Goal: Information Seeking & Learning: Learn about a topic

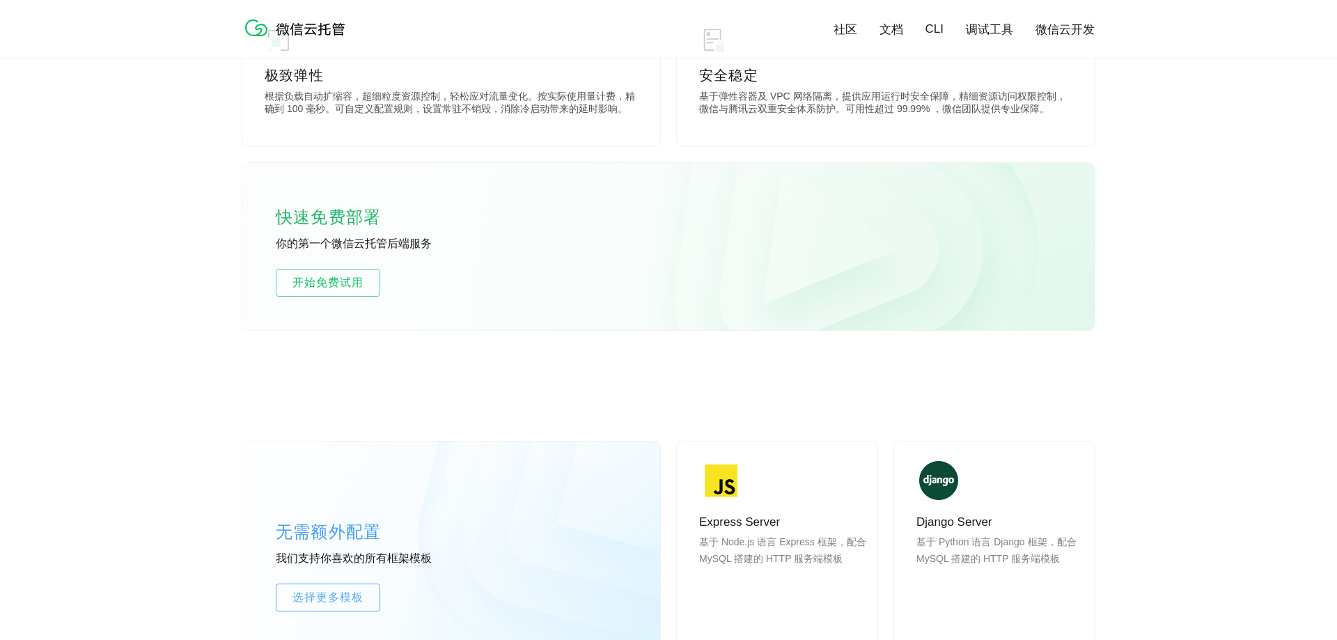
click at [647, 288] on div "快速免费部署 你的第一个微信云托管后端服务 开始免费试用" at bounding box center [668, 246] width 852 height 167
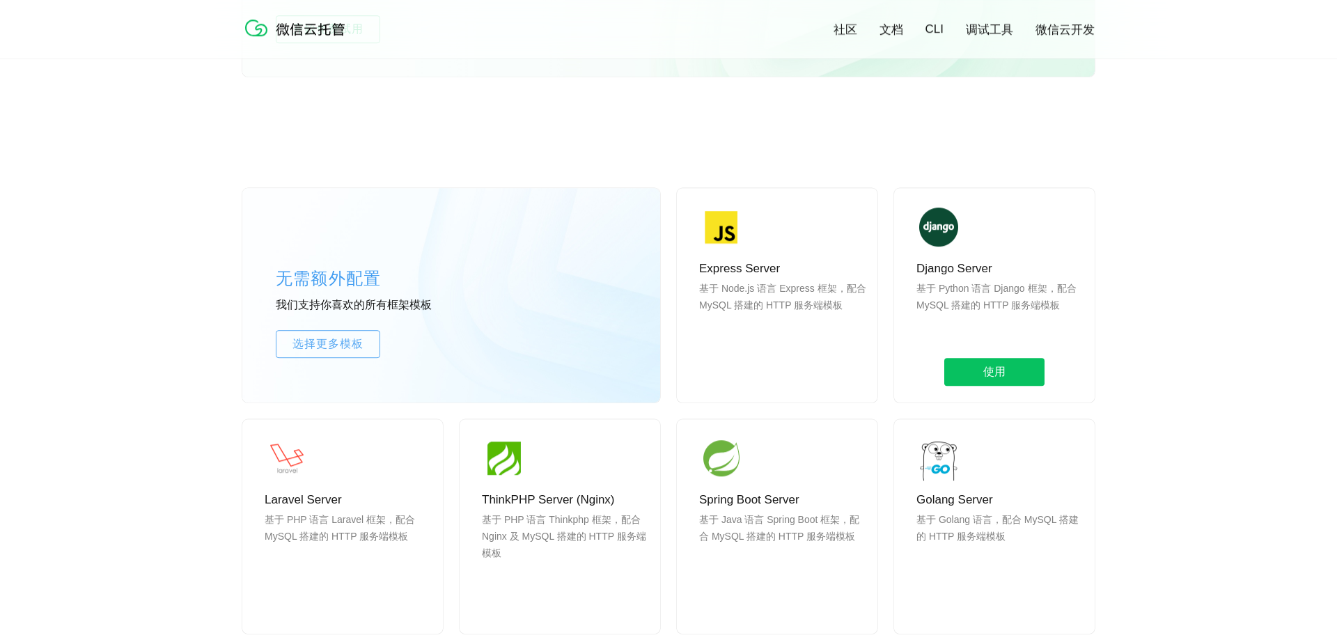
scroll to position [1053, 0]
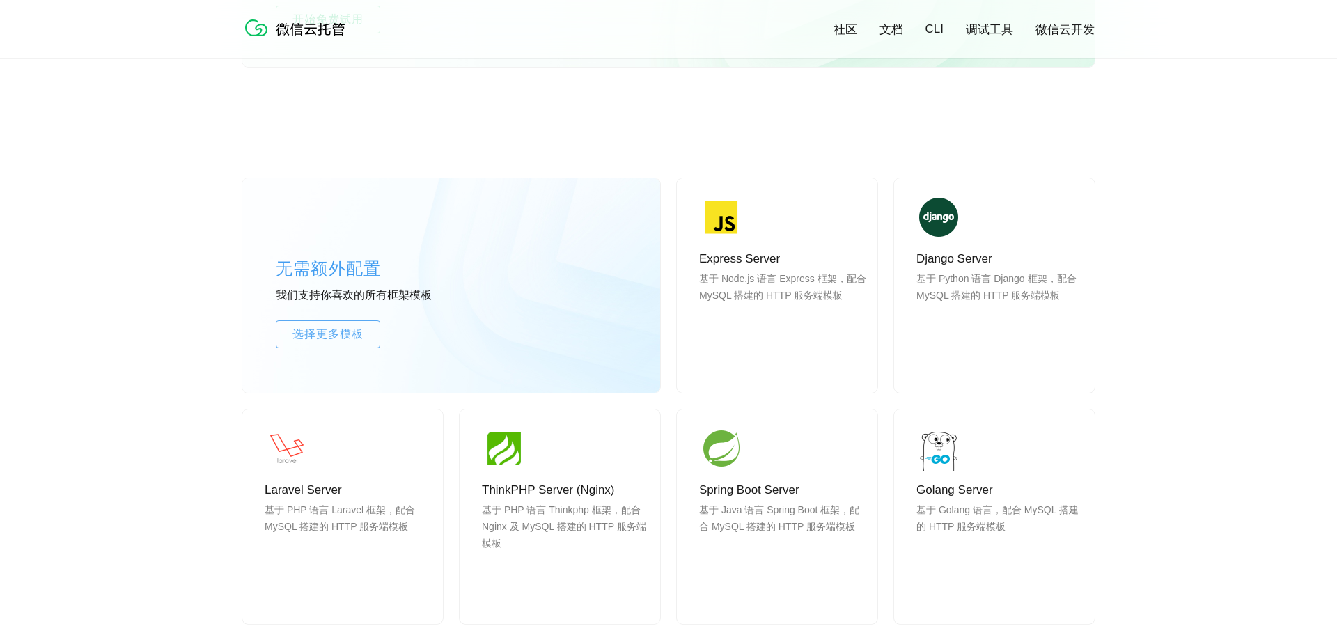
click at [1155, 338] on div "无需额外配置 我们支持你喜欢的所有框架模板 选择更多模板 Express Server 基于 Node.js 语言 Express 框架，配合 MySQL 搭…" at bounding box center [668, 541] width 1337 height 851
drag, startPoint x: 1207, startPoint y: 402, endPoint x: 866, endPoint y: 416, distance: 340.8
click at [1203, 402] on div "无需额外配置 我们支持你喜欢的所有框架模板 选择更多模板 Express Server 基于 Node.js 语言 Express 框架，配合 MySQL 搭…" at bounding box center [668, 541] width 1337 height 851
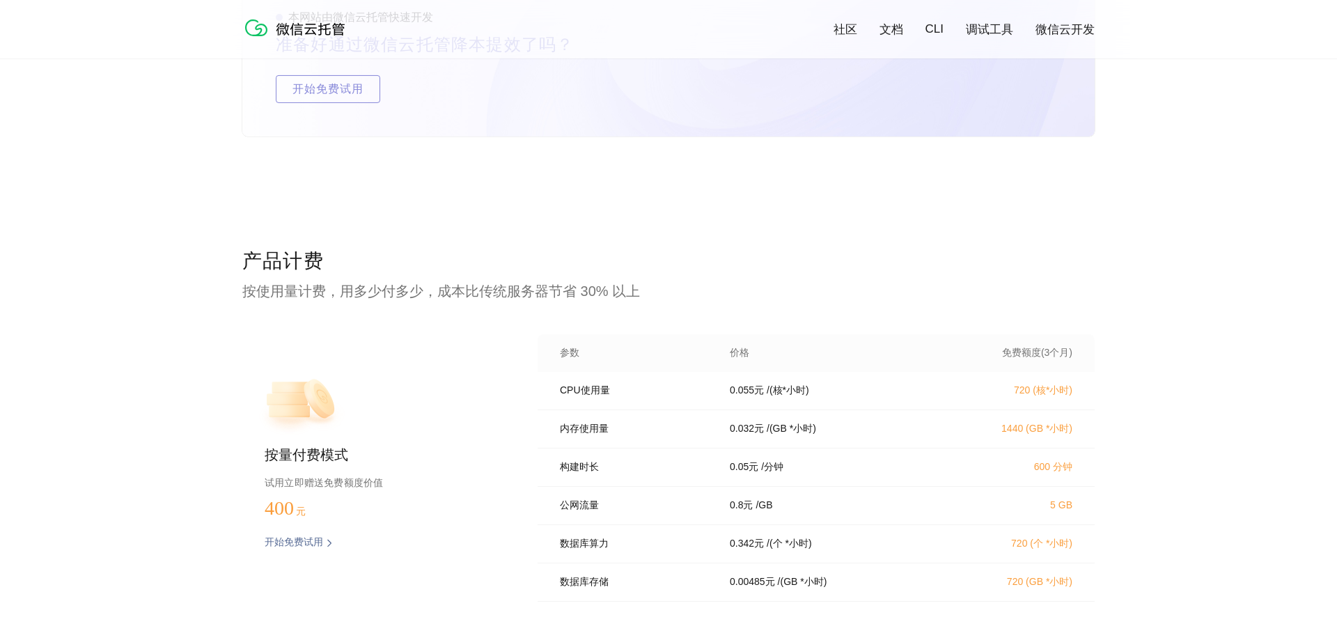
scroll to position [2807, 0]
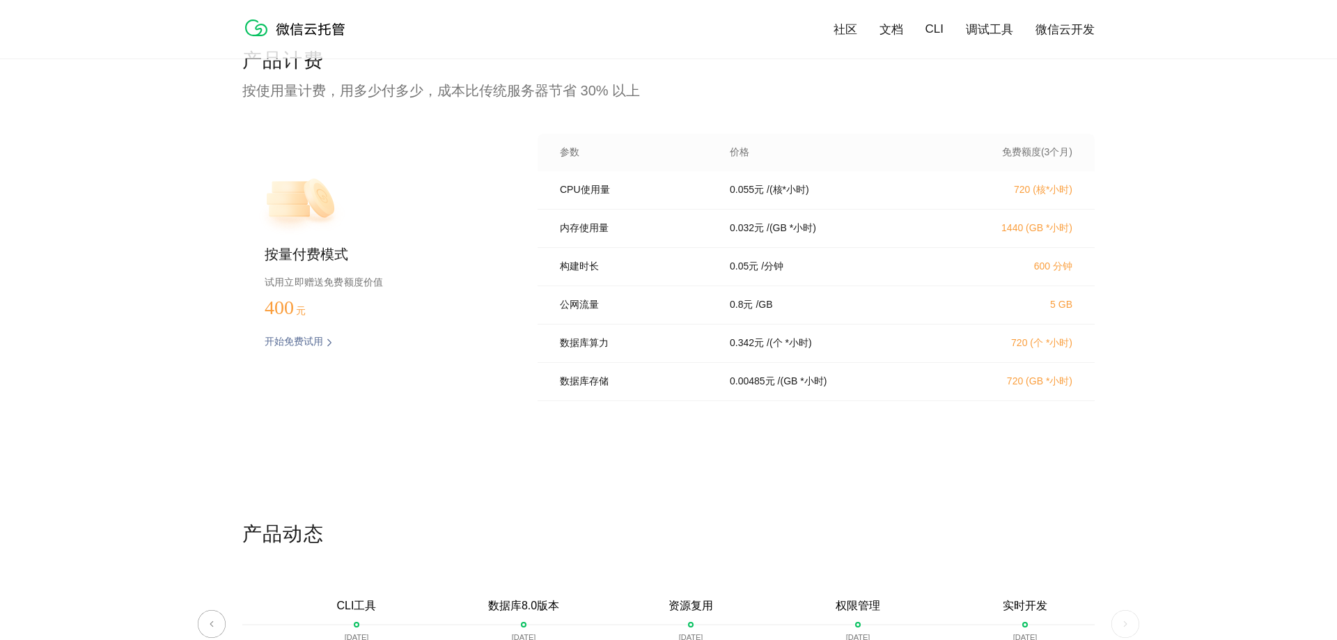
click at [752, 460] on div "产品计费 按使用量计费，用多少付多少，成本比传统服务器节省 30% 以上 按量付费模式 试用立即赠送免费额度价值 400 元 开始免费试用 预估费用 参数 价…" at bounding box center [668, 283] width 852 height 473
click at [748, 452] on div "产品计费 按使用量计费，用多少付多少，成本比传统服务器节省 30% 以上 按量付费模式 试用立即赠送免费额度价值 400 元 开始免费试用 预估费用 参数 价…" at bounding box center [668, 283] width 852 height 473
click at [744, 451] on div "产品计费 按使用量计费，用多少付多少，成本比传统服务器节省 30% 以上 按量付费模式 试用立即赠送免费额度价值 400 元 开始免费试用 预估费用 参数 价…" at bounding box center [668, 283] width 852 height 473
click at [739, 451] on div "产品计费 按使用量计费，用多少付多少，成本比传统服务器节省 30% 以上 按量付费模式 试用立即赠送免费额度价值 400 元 开始免费试用 预估费用 参数 价…" at bounding box center [668, 283] width 852 height 473
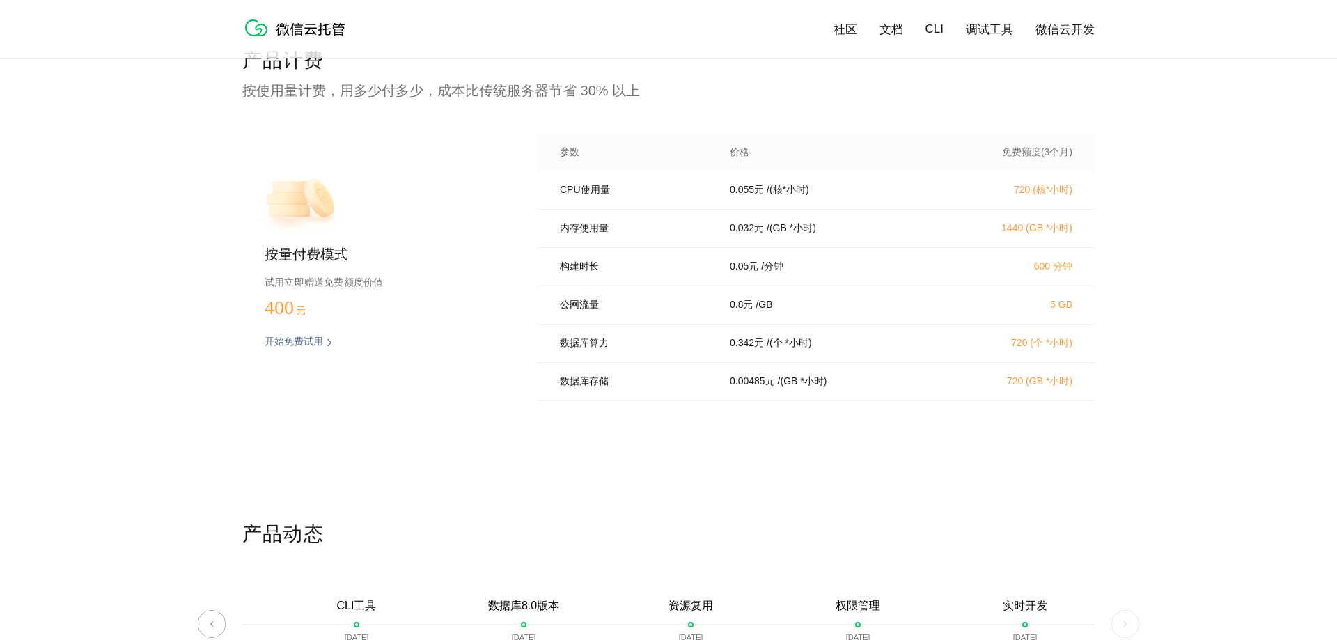
click at [767, 454] on div "产品计费 按使用量计费，用多少付多少，成本比传统服务器节省 30% 以上 按量付费模式 试用立即赠送免费额度价值 400 元 开始免费试用 预估费用 参数 价…" at bounding box center [668, 283] width 852 height 473
click at [721, 452] on div "产品计费 按使用量计费，用多少付多少，成本比传统服务器节省 30% 以上 按量付费模式 试用立即赠送免费额度价值 400 元 开始免费试用 预估费用 参数 价…" at bounding box center [668, 283] width 852 height 473
click at [722, 453] on div "产品计费 按使用量计费，用多少付多少，成本比传统服务器节省 30% 以上 按量付费模式 试用立即赠送免费额度价值 400 元 开始免费试用 预估费用 参数 价…" at bounding box center [668, 283] width 852 height 473
click at [868, 459] on div "产品计费 按使用量计费，用多少付多少，成本比传统服务器节省 30% 以上 按量付费模式 试用立即赠送免费额度价值 400 元 开始免费试用 预估费用 参数 价…" at bounding box center [668, 283] width 852 height 473
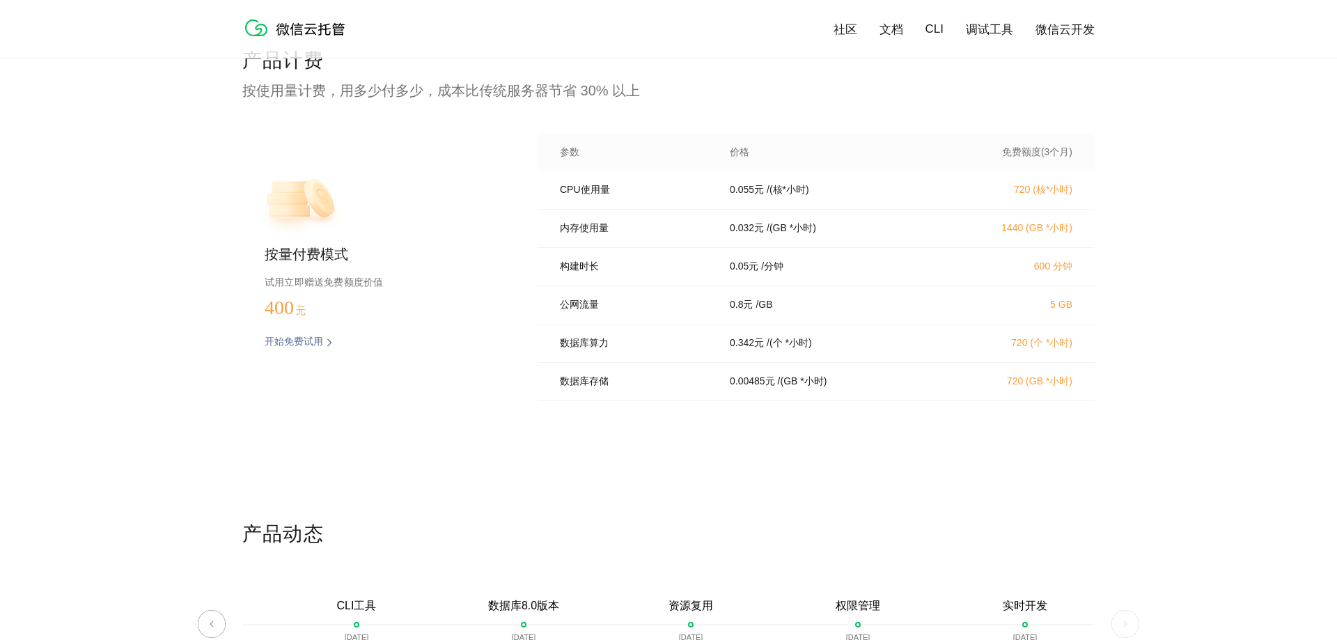
click at [768, 458] on div "产品计费 按使用量计费，用多少付多少，成本比传统服务器节省 30% 以上 按量付费模式 试用立即赠送免费额度价值 400 元 开始免费试用 预估费用 参数 价…" at bounding box center [668, 283] width 852 height 473
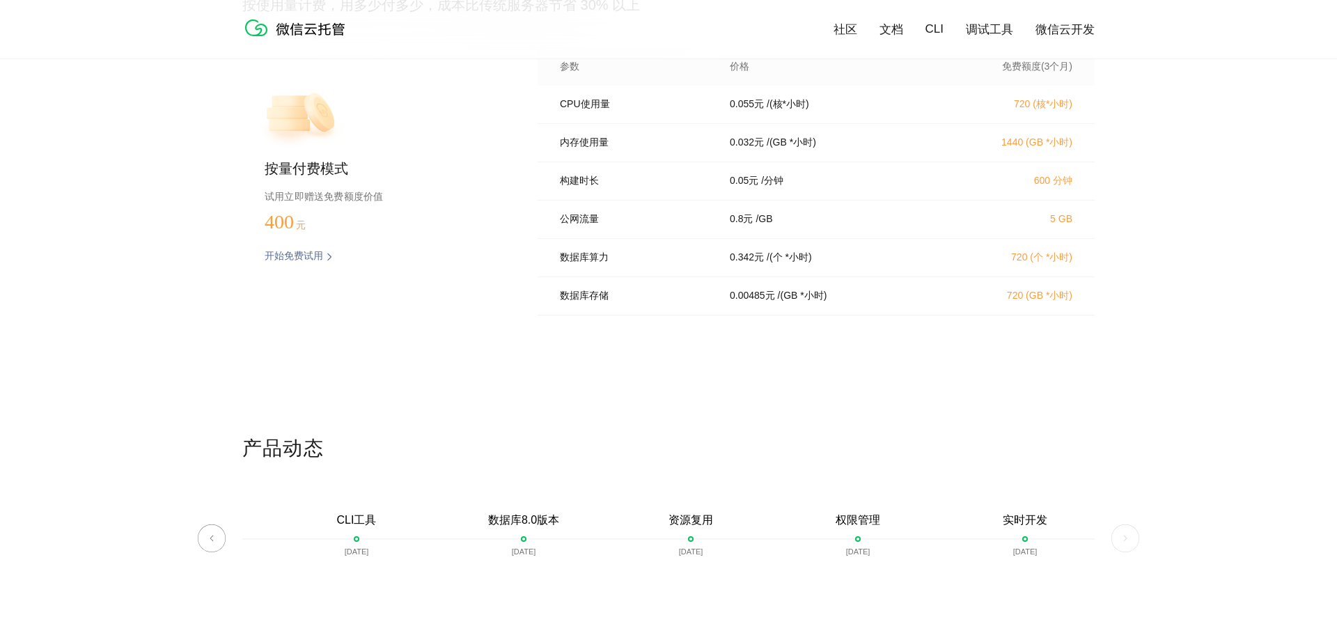
scroll to position [3070, 0]
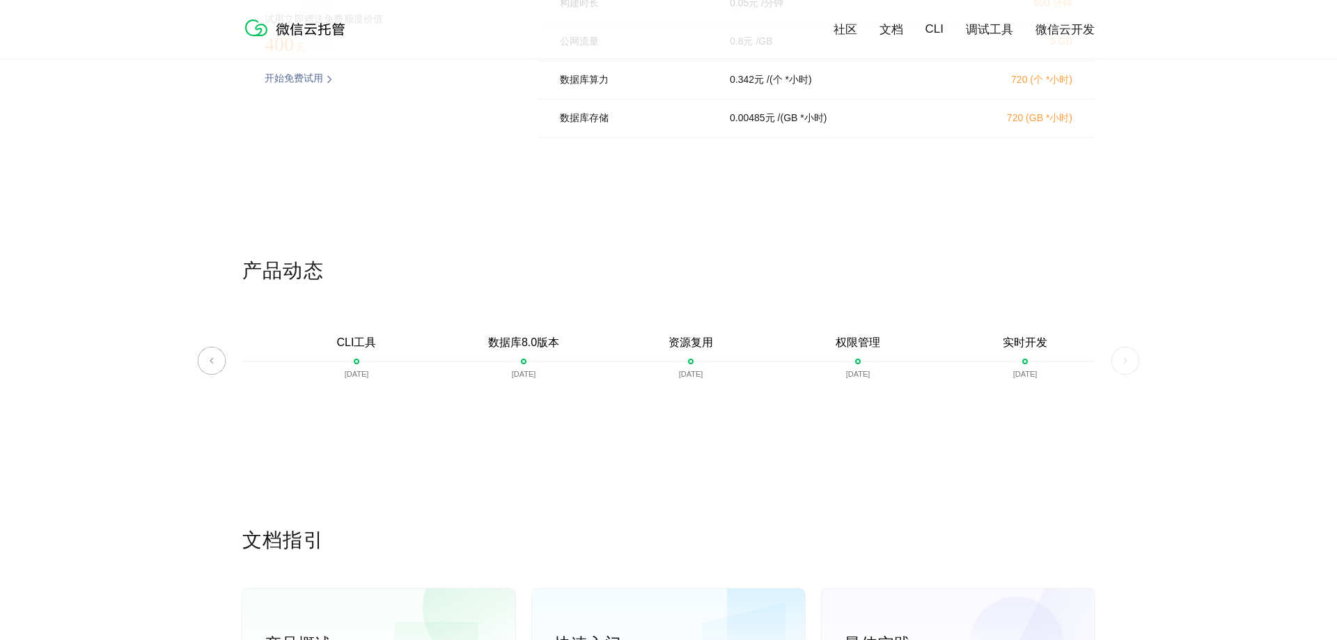
click at [652, 439] on div "产品动态 微信云托管开启内测 [DATE] 微信云托管公测 [DATE] 客服技术支持上线 [DATE] 自定义域名上线 [DATE] 资源包 [DATE] …" at bounding box center [668, 392] width 852 height 269
click at [622, 434] on div "产品动态 微信云托管开启内测 [DATE] 微信云托管公测 [DATE] 客服技术支持上线 [DATE] 自定义域名上线 [DATE] 资源包 [DATE] …" at bounding box center [668, 392] width 852 height 269
click at [645, 432] on div "产品动态 微信云托管开启内测 [DATE] 微信云托管公测 [DATE] 客服技术支持上线 [DATE] 自定义域名上线 [DATE] 资源包 [DATE] …" at bounding box center [668, 392] width 852 height 269
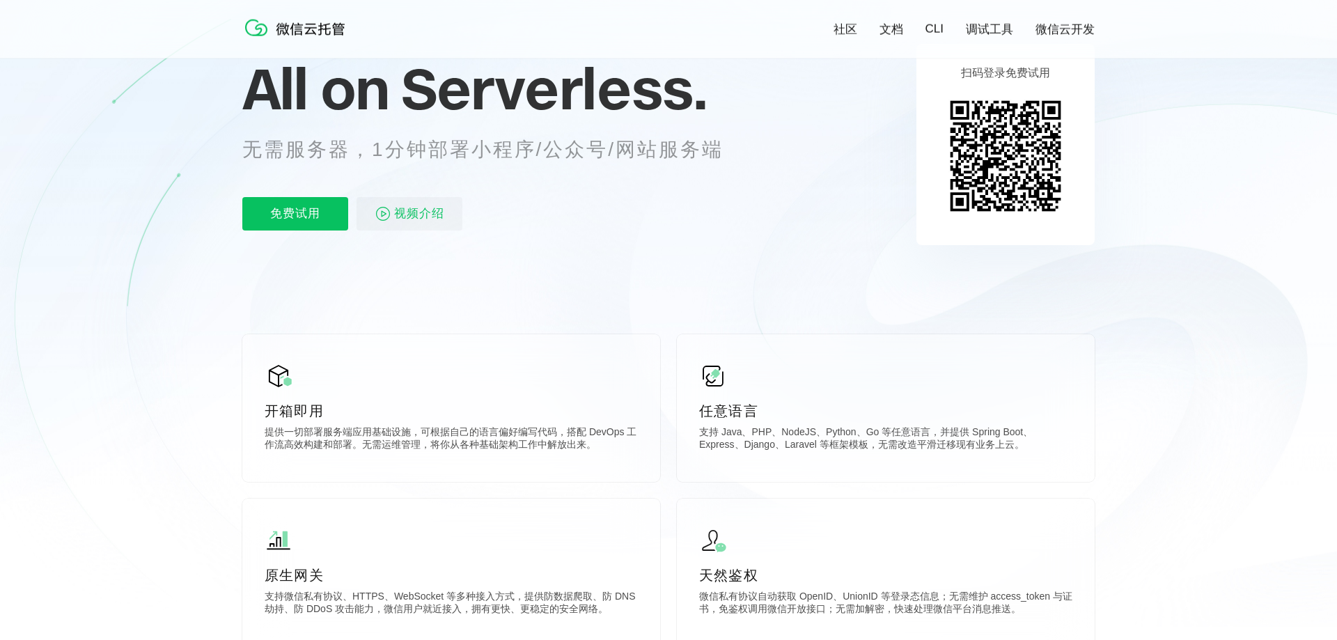
scroll to position [114, 0]
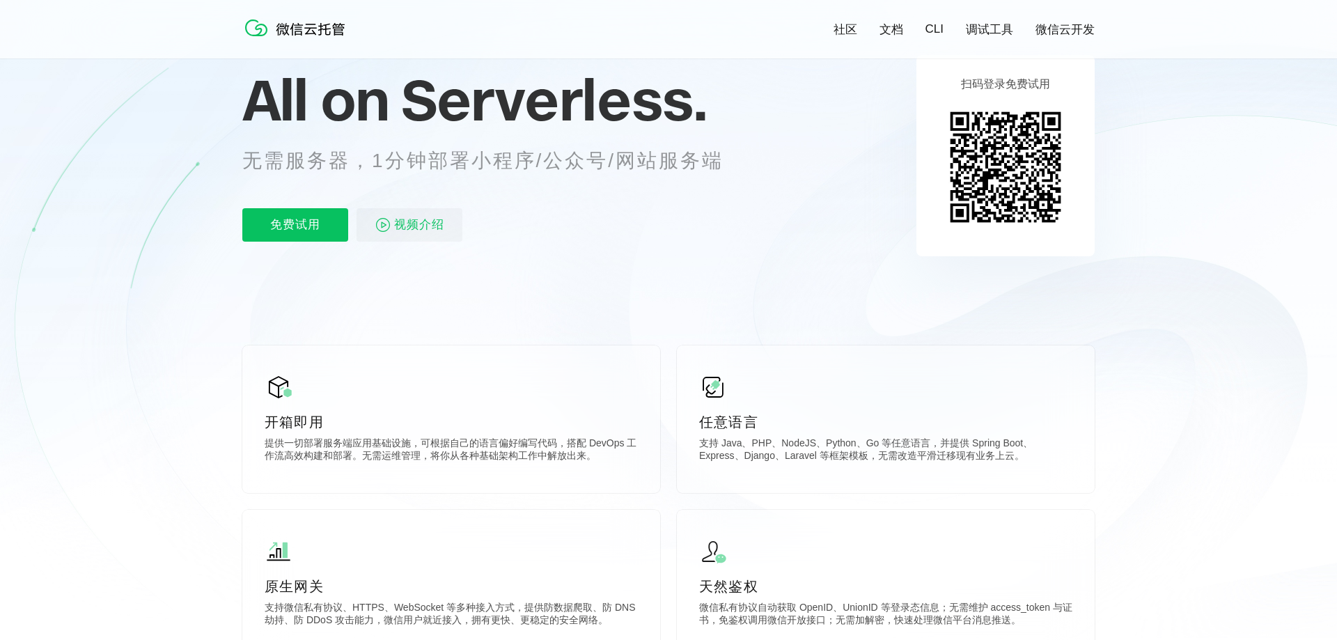
click at [636, 272] on icon at bounding box center [668, 262] width 1337 height 752
click at [569, 285] on icon at bounding box center [668, 262] width 1337 height 752
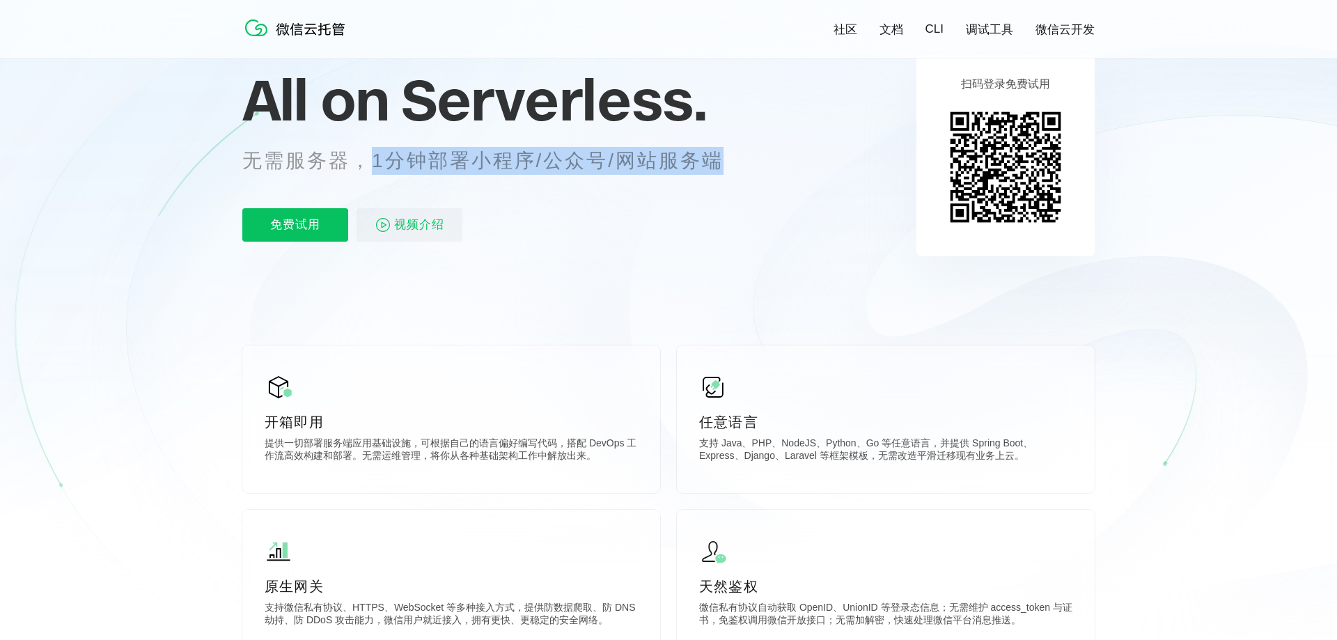
drag, startPoint x: 515, startPoint y: 166, endPoint x: 728, endPoint y: 168, distance: 213.1
click at [728, 168] on p "无需服务器，1分钟部署小程序/公众号/网站服务端" at bounding box center [495, 161] width 507 height 28
click at [570, 169] on p "无需服务器，1分钟部署小程序/公众号/网站服务端" at bounding box center [495, 161] width 507 height 28
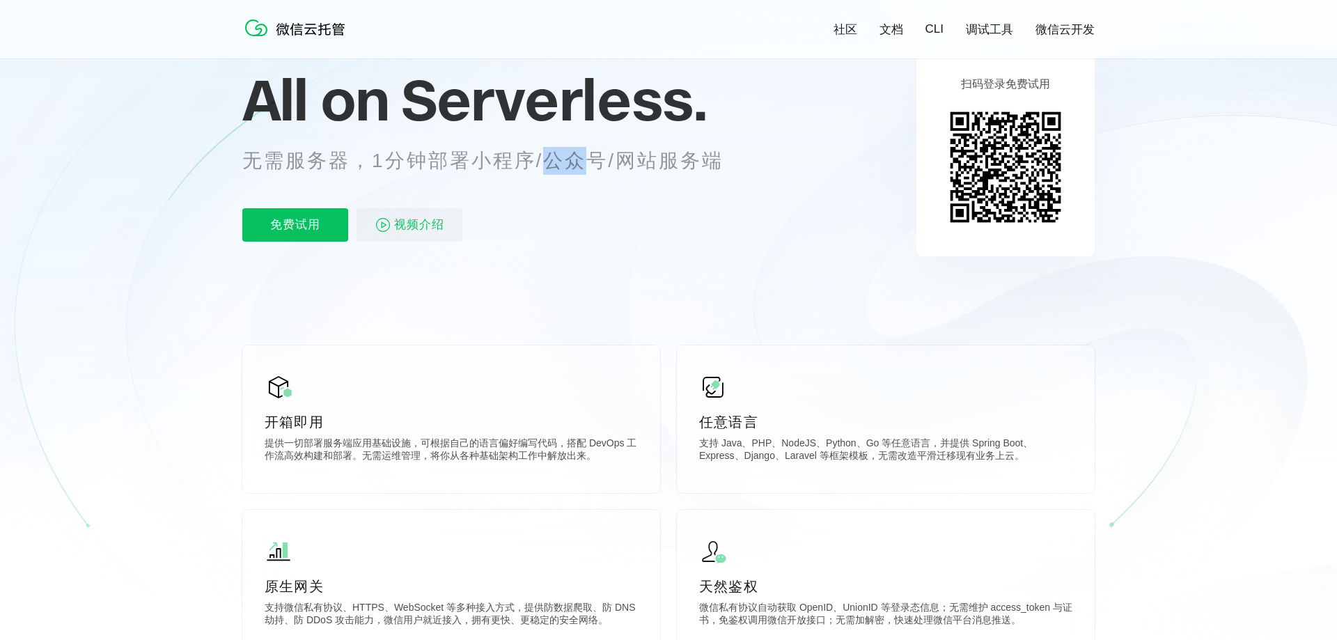
click at [570, 169] on p "无需服务器，1分钟部署小程序/公众号/网站服务端" at bounding box center [495, 161] width 507 height 28
click at [487, 171] on p "无需服务器，1分钟部署小程序/公众号/网站服务端" at bounding box center [495, 161] width 507 height 28
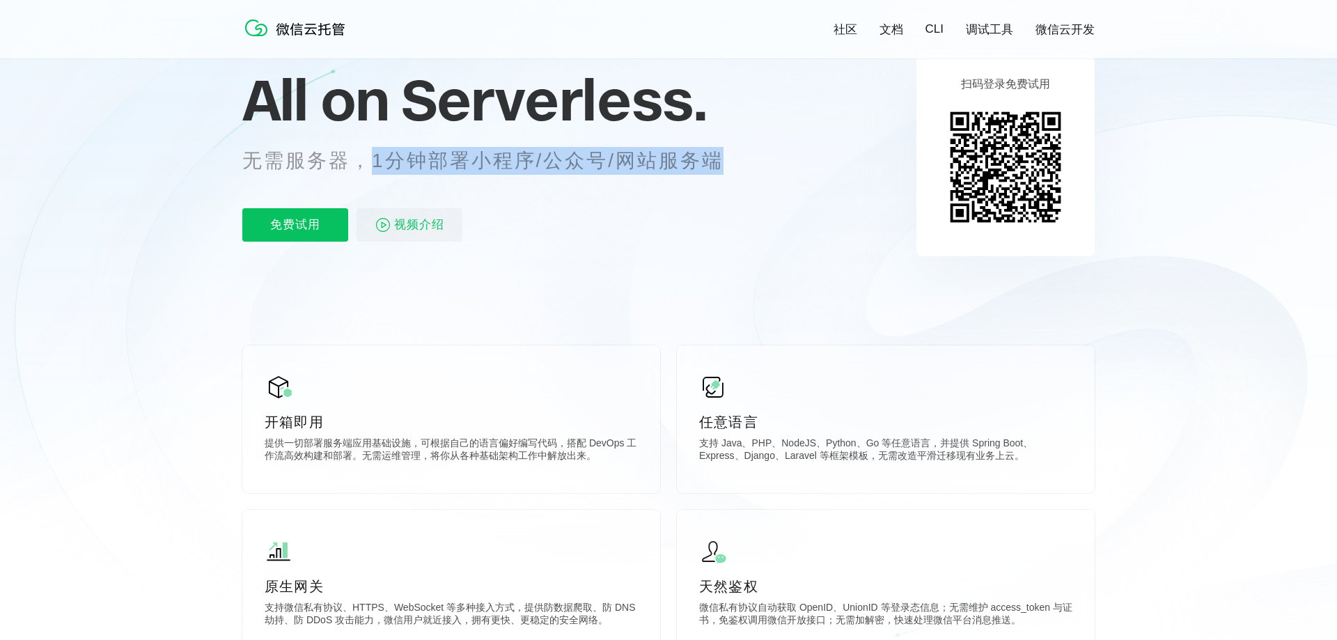
drag, startPoint x: 379, startPoint y: 157, endPoint x: 703, endPoint y: 154, distance: 324.5
click at [730, 155] on p "无需服务器，1分钟部署小程序/公众号/网站服务端" at bounding box center [495, 161] width 507 height 28
click at [565, 156] on p "无需服务器，1分钟部署小程序/公众号/网站服务端" at bounding box center [495, 161] width 507 height 28
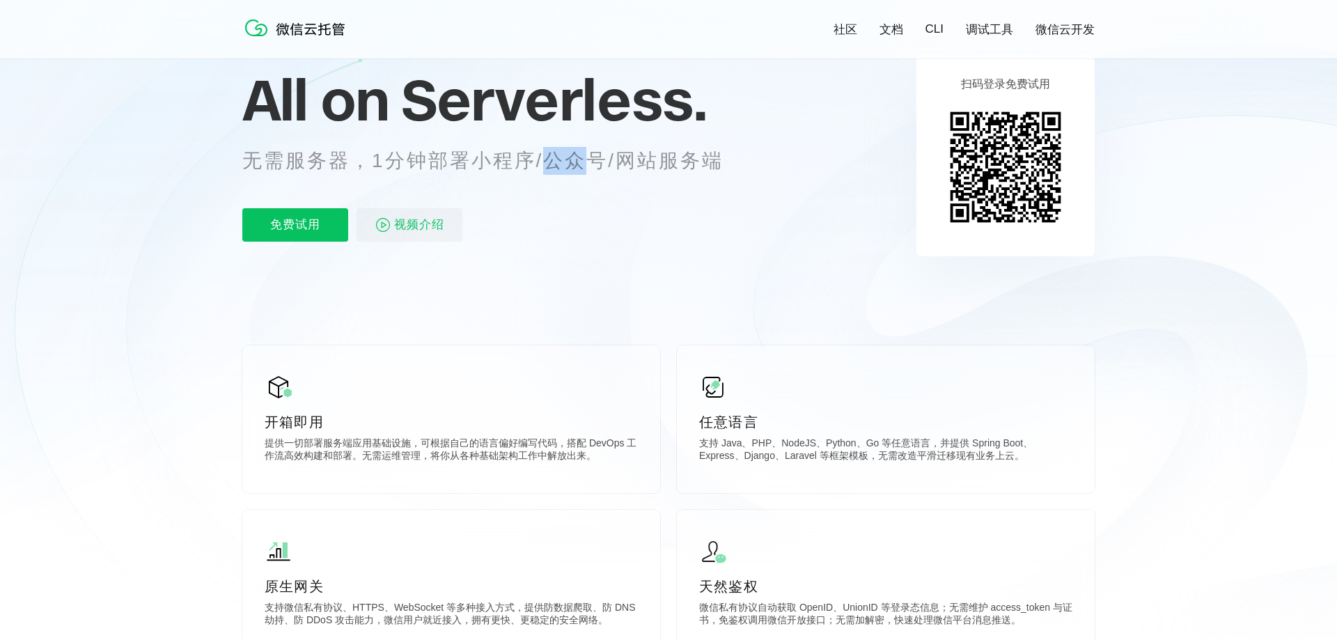
click at [565, 156] on p "无需服务器，1分钟部署小程序/公众号/网站服务端" at bounding box center [495, 161] width 507 height 28
click at [663, 157] on p "无需服务器，1分钟部署小程序/公众号/网站服务端" at bounding box center [495, 161] width 507 height 28
drag, startPoint x: 755, startPoint y: 155, endPoint x: 244, endPoint y: 154, distance: 511.7
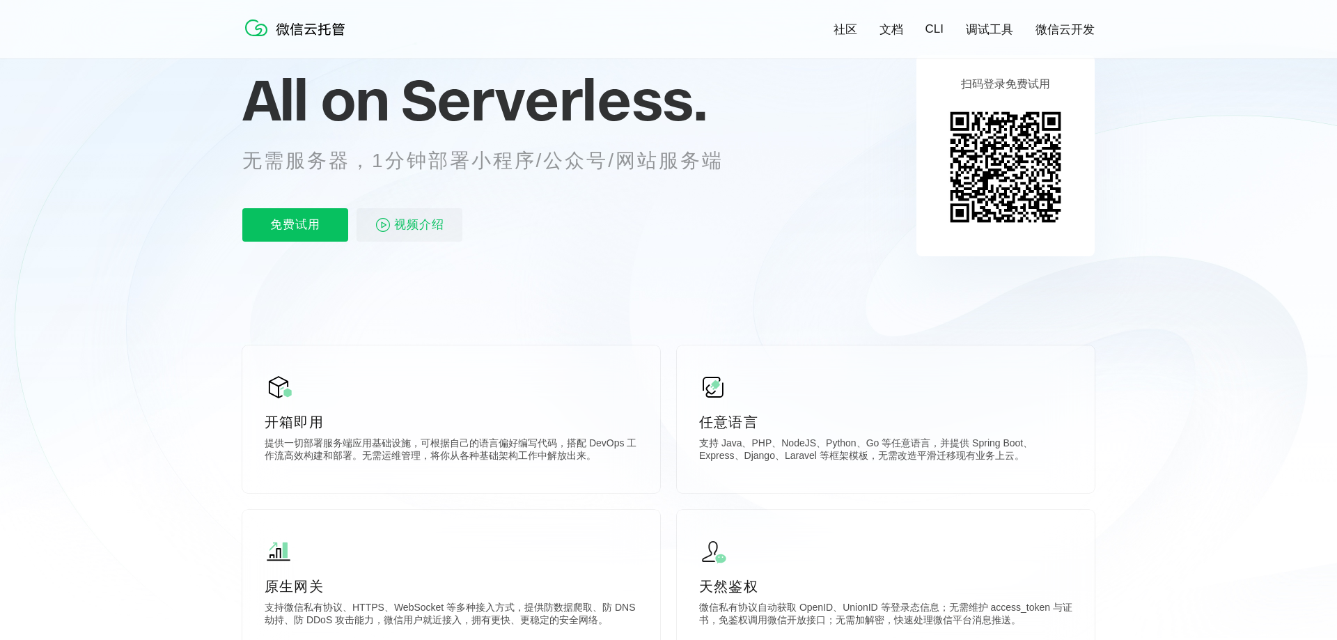
click at [415, 163] on p "无需服务器，1分钟部署小程序/公众号/网站服务端" at bounding box center [495, 161] width 507 height 28
click at [414, 163] on p "无需服务器，1分钟部署小程序/公众号/网站服务端" at bounding box center [495, 161] width 507 height 28
click at [581, 162] on p "无需服务器，1分钟部署小程序/公众号/网站服务端" at bounding box center [495, 161] width 507 height 28
drag, startPoint x: 542, startPoint y: 159, endPoint x: 648, endPoint y: 163, distance: 106.6
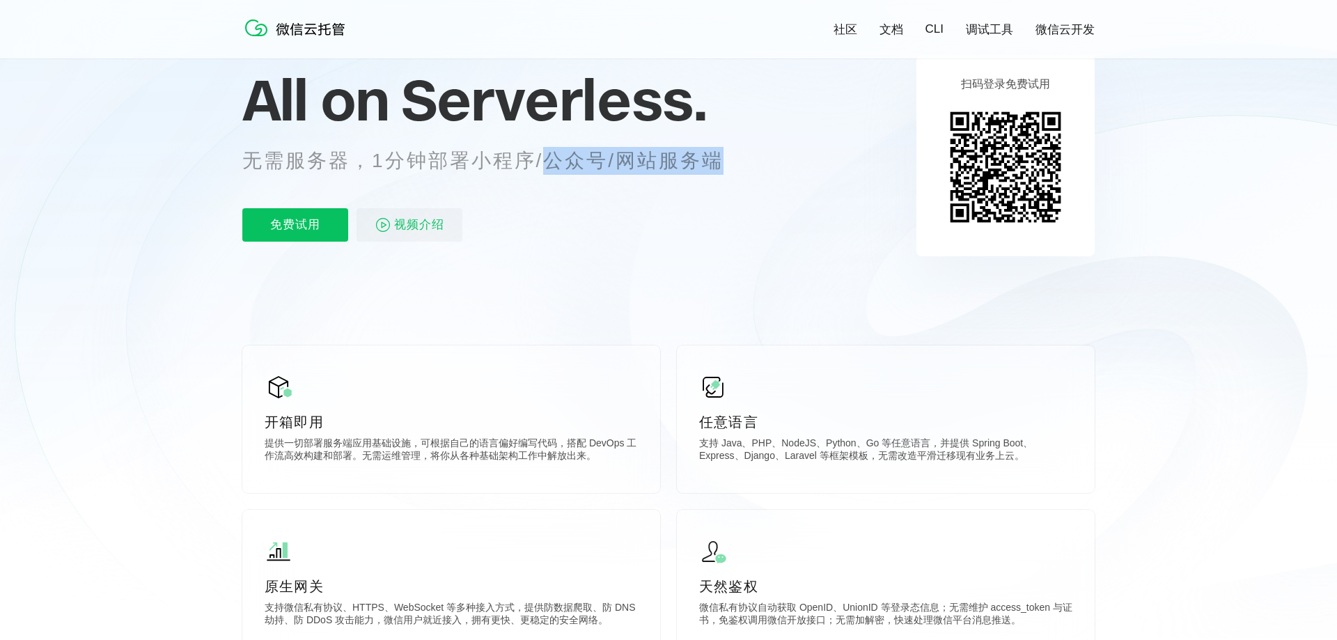
click at [735, 162] on p "无需服务器，1分钟部署小程序/公众号/网站服务端" at bounding box center [495, 161] width 507 height 28
click at [567, 171] on p "无需服务器，1分钟部署小程序/公众号/网站服务端" at bounding box center [495, 161] width 507 height 28
drag, startPoint x: 468, startPoint y: 167, endPoint x: 714, endPoint y: 170, distance: 246.5
click at [722, 170] on p "无需服务器，1分钟部署小程序/公众号/网站服务端" at bounding box center [495, 161] width 507 height 28
click at [568, 171] on p "无需服务器，1分钟部署小程序/公众号/网站服务端" at bounding box center [495, 161] width 507 height 28
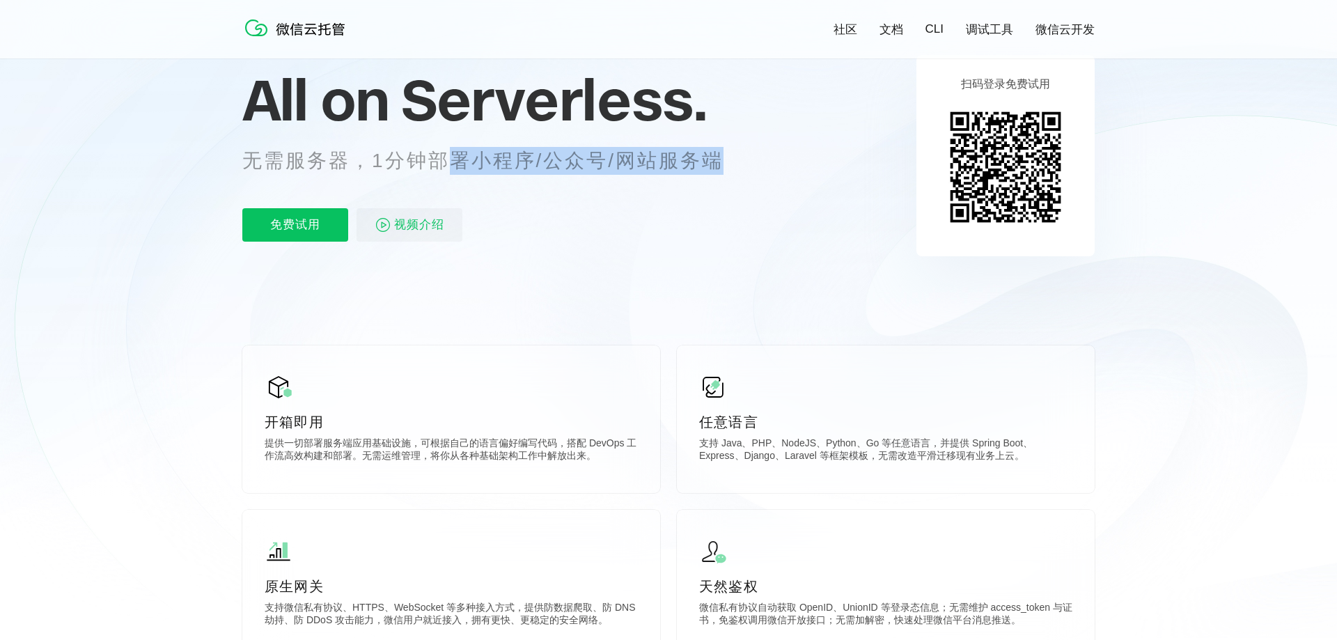
drag, startPoint x: 477, startPoint y: 170, endPoint x: 666, endPoint y: 165, distance: 188.7
click at [741, 166] on p "无需服务器，1分钟部署小程序/公众号/网站服务端" at bounding box center [495, 161] width 507 height 28
click at [614, 165] on p "无需服务器，1分钟部署小程序/公众号/网站服务端" at bounding box center [495, 161] width 507 height 28
drag, startPoint x: 622, startPoint y: 157, endPoint x: 212, endPoint y: 160, distance: 410.8
click at [212, 160] on icon at bounding box center [668, 262] width 1337 height 752
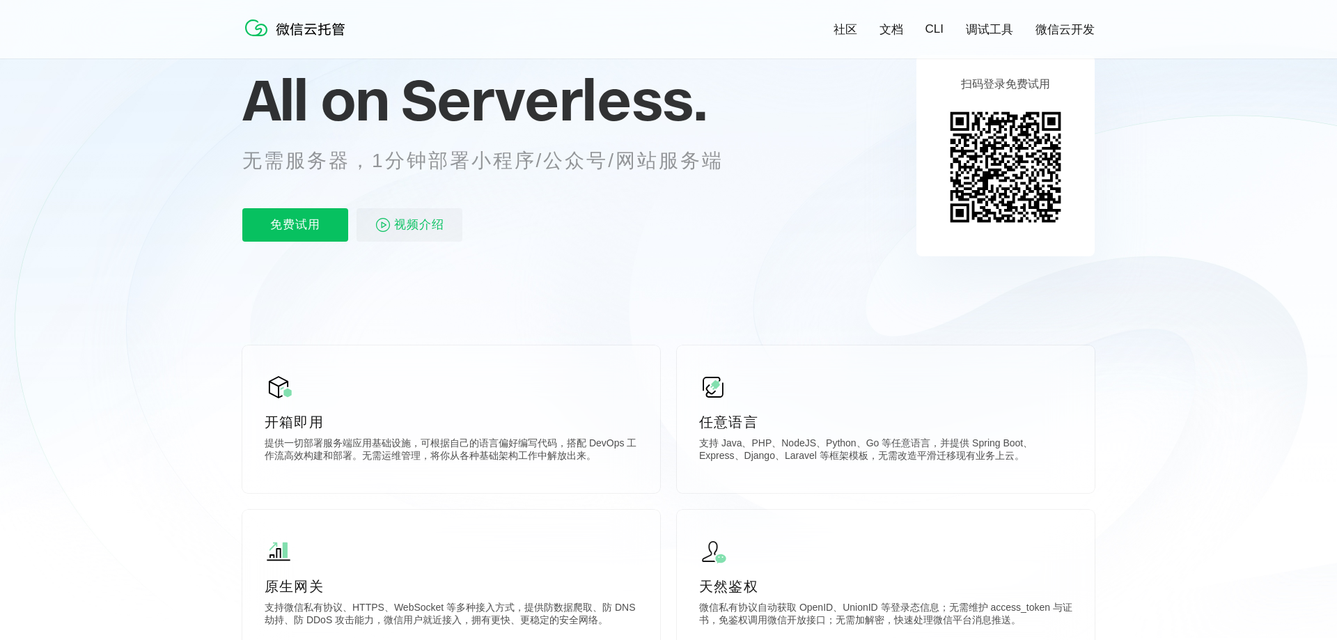
click at [423, 163] on p "无需服务器，1分钟部署小程序/公众号/网站服务端" at bounding box center [495, 161] width 507 height 28
click at [529, 163] on p "无需服务器，1分钟部署小程序/公众号/网站服务端" at bounding box center [495, 161] width 507 height 28
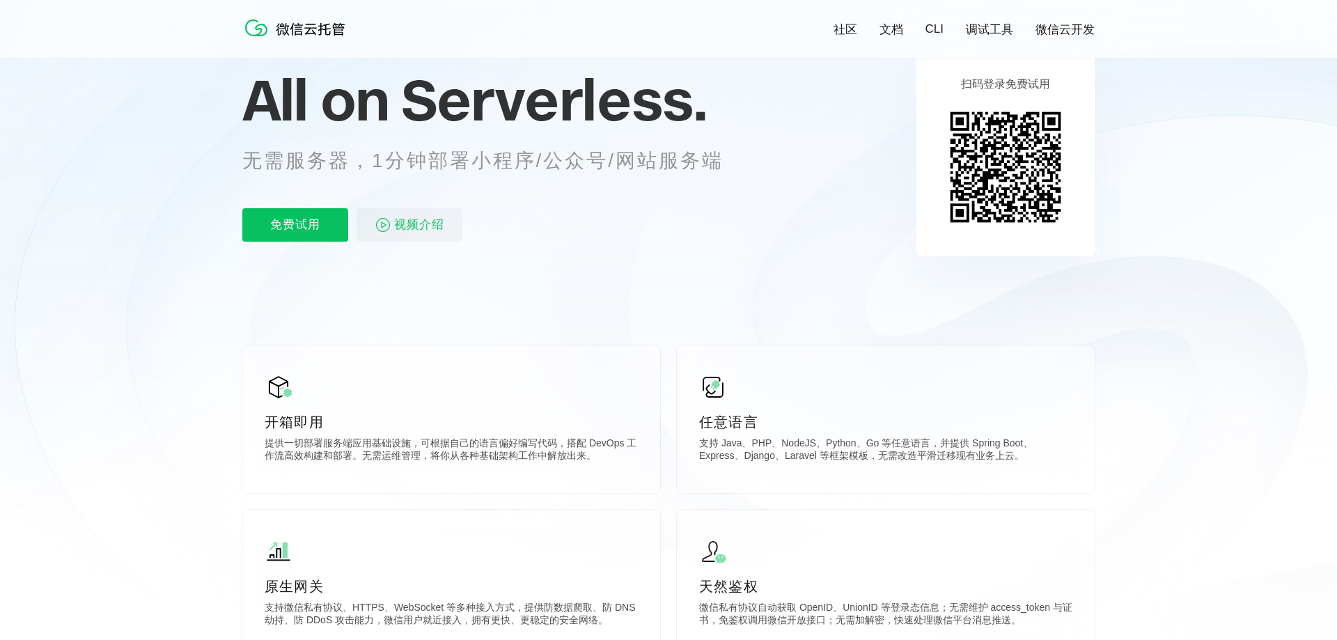
click at [529, 163] on p "无需服务器，1分钟部署小程序/公众号/网站服务端" at bounding box center [495, 161] width 507 height 28
click at [682, 207] on div "All on Serverless. 无需服务器，1分钟部署小程序/公众号/网站服务端 免费试用 视频介绍" at bounding box center [499, 155] width 515 height 202
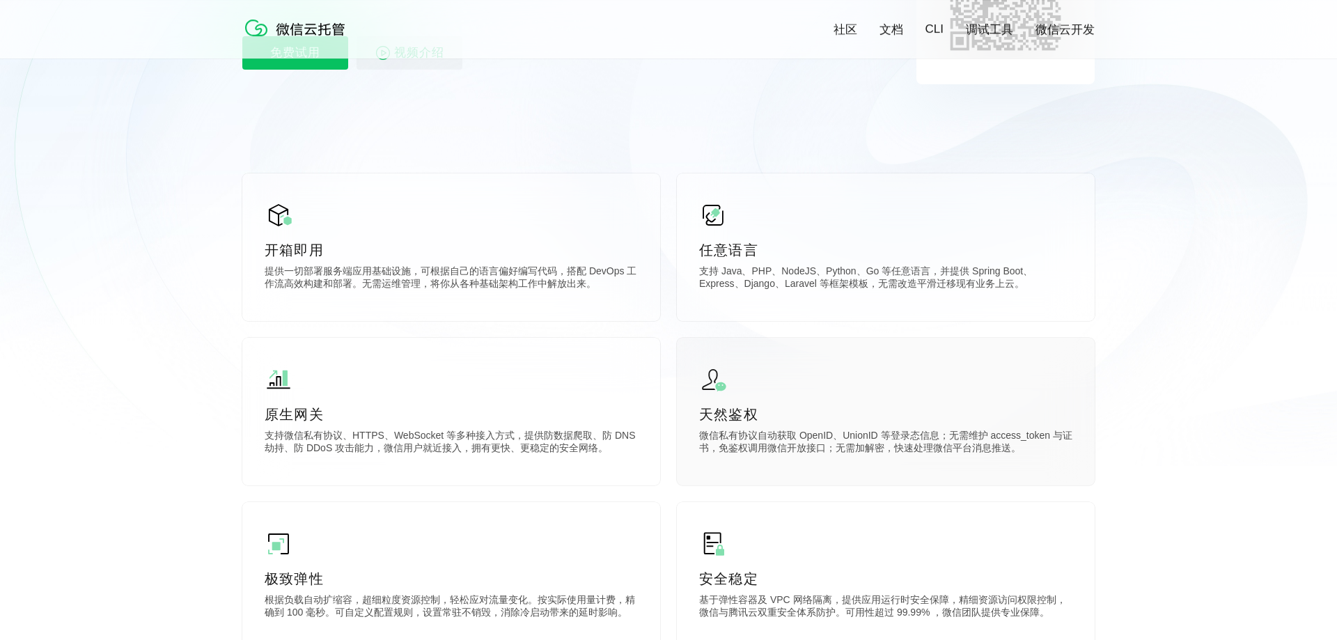
scroll to position [290, 0]
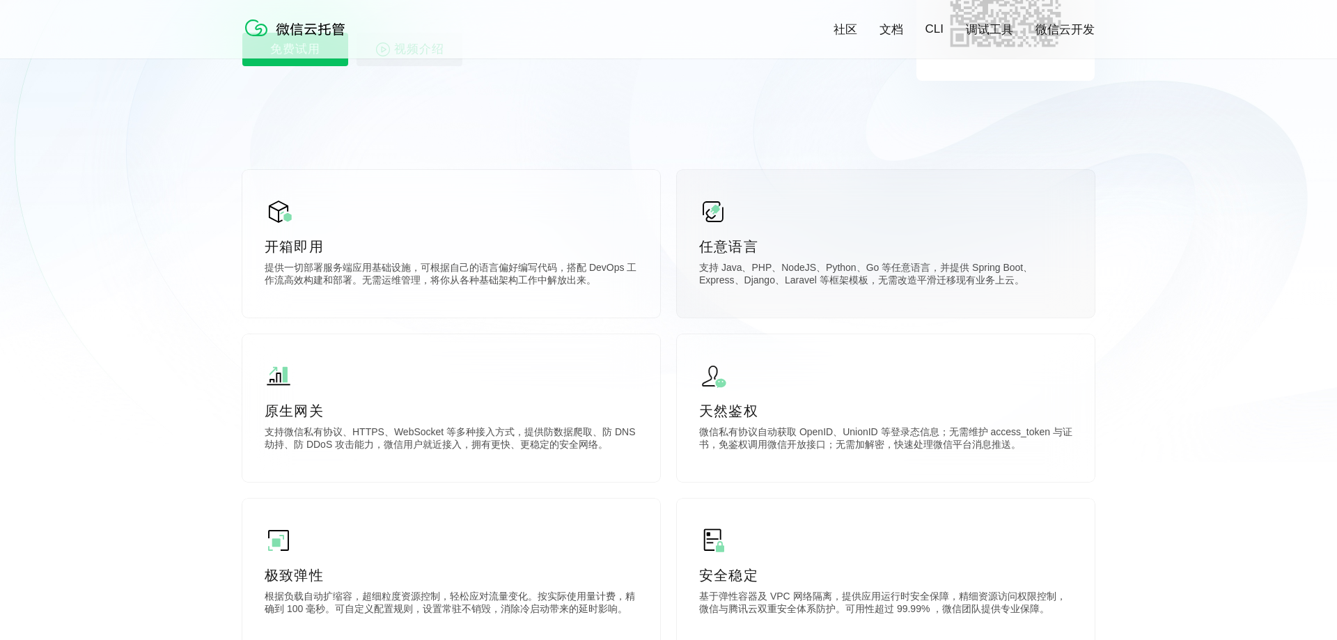
drag, startPoint x: 833, startPoint y: 273, endPoint x: 1010, endPoint y: 276, distance: 177.6
click at [1010, 276] on p "支持 Java、PHP、NodeJS、Python、Go 等任意语言，并提供 Spring Boot、Express、Django、Laravel 等框架模板…" at bounding box center [885, 276] width 373 height 28
click at [904, 290] on div "任意语言 支持 Java、PHP、NodeJS、Python、Go 等任意语言，并提供 Spring Boot、Express、Django、Laravel …" at bounding box center [886, 244] width 418 height 148
drag, startPoint x: 896, startPoint y: 267, endPoint x: 667, endPoint y: 251, distance: 229.6
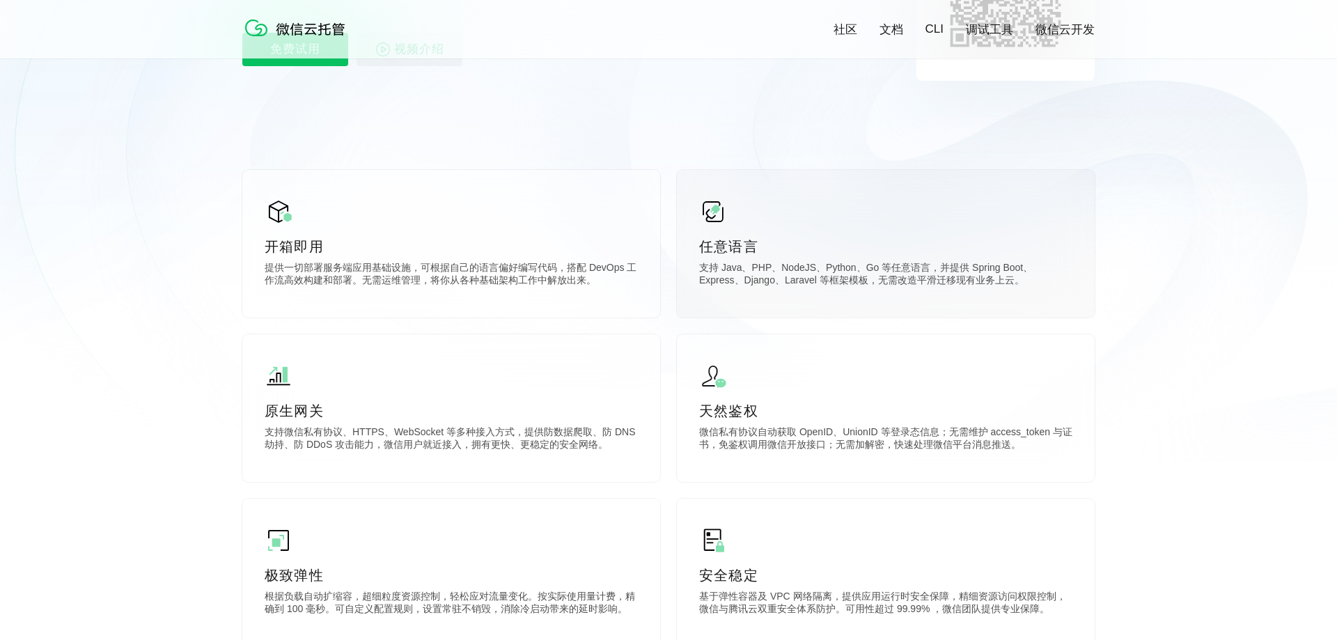
click at [840, 284] on p "支持 Java、PHP、NodeJS、Python、Go 等任意语言，并提供 Spring Boot、Express、Django、Laravel 等框架模板…" at bounding box center [885, 276] width 373 height 28
drag, startPoint x: 313, startPoint y: 276, endPoint x: 425, endPoint y: 287, distance: 111.9
click at [500, 283] on p "提供一切部署服务端应用基础设施，可根据自己的语言偏好编写代码，搭配 DevOps 工作流高效构建和部署。无需运维管理，将你从各种基础架构工作中解放出来。" at bounding box center [451, 276] width 373 height 28
click at [408, 289] on p "提供一切部署服务端应用基础设施，可根据自己的语言偏好编写代码，搭配 DevOps 工作流高效构建和部署。无需运维管理，将你从各种基础架构工作中解放出来。" at bounding box center [451, 276] width 373 height 28
drag, startPoint x: 385, startPoint y: 433, endPoint x: 482, endPoint y: 447, distance: 97.8
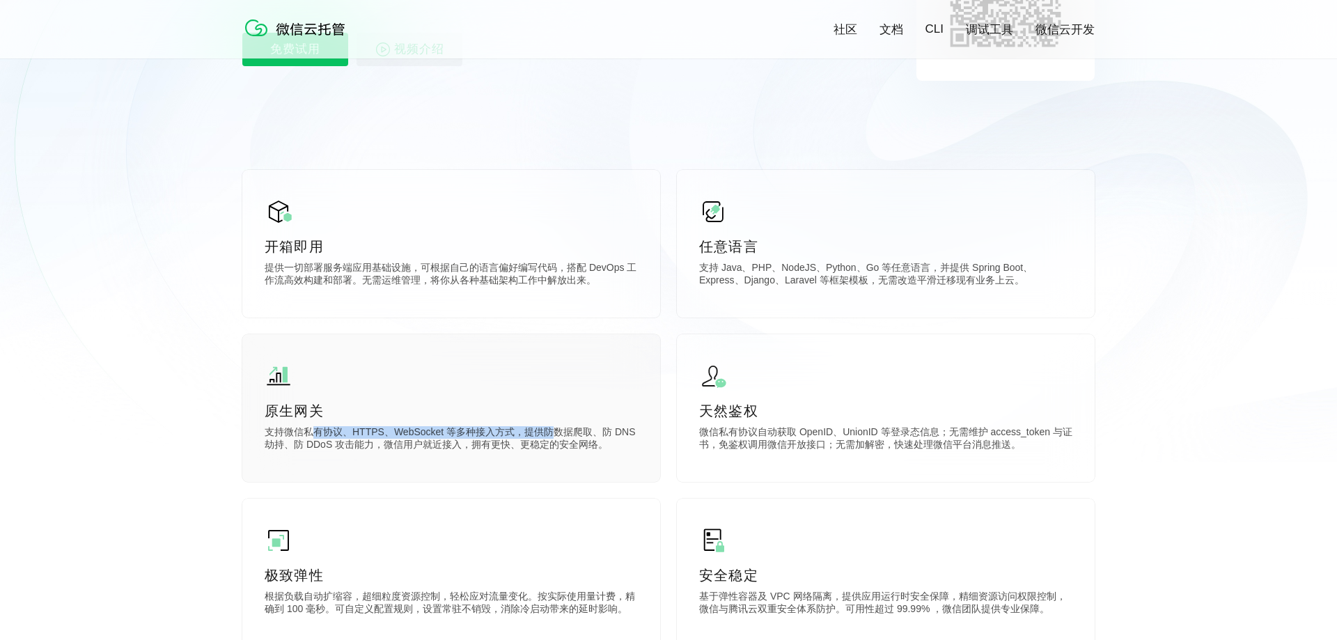
click at [549, 433] on p "支持微信私有协议、HTTPS、WebSocket 等多种接入方式，提供防数据爬取、防 DNS 劫持、防 DDoS 攻击能力，微信用户就近接入，拥有更快、更稳定…" at bounding box center [451, 440] width 373 height 28
click at [433, 455] on div "原生网关 支持微信私有协议、HTTPS、WebSocket 等多种接入方式，提供防数据爬取、防 DNS 劫持、防 DDoS 攻击能力，微信用户就近接入，拥有更…" at bounding box center [451, 408] width 418 height 148
drag, startPoint x: 489, startPoint y: 435, endPoint x: 474, endPoint y: 449, distance: 20.2
click at [546, 436] on p "支持微信私有协议、HTTPS、WebSocket 等多种接入方式，提供防数据爬取、防 DNS 劫持、防 DDoS 攻击能力，微信用户就近接入，拥有更快、更稳定…" at bounding box center [451, 440] width 373 height 28
click at [449, 457] on div "原生网关 支持微信私有协议、HTTPS、WebSocket 等多种接入方式，提供防数据爬取、防 DNS 劫持、防 DDoS 攻击能力，微信用户就近接入，拥有更…" at bounding box center [451, 408] width 418 height 148
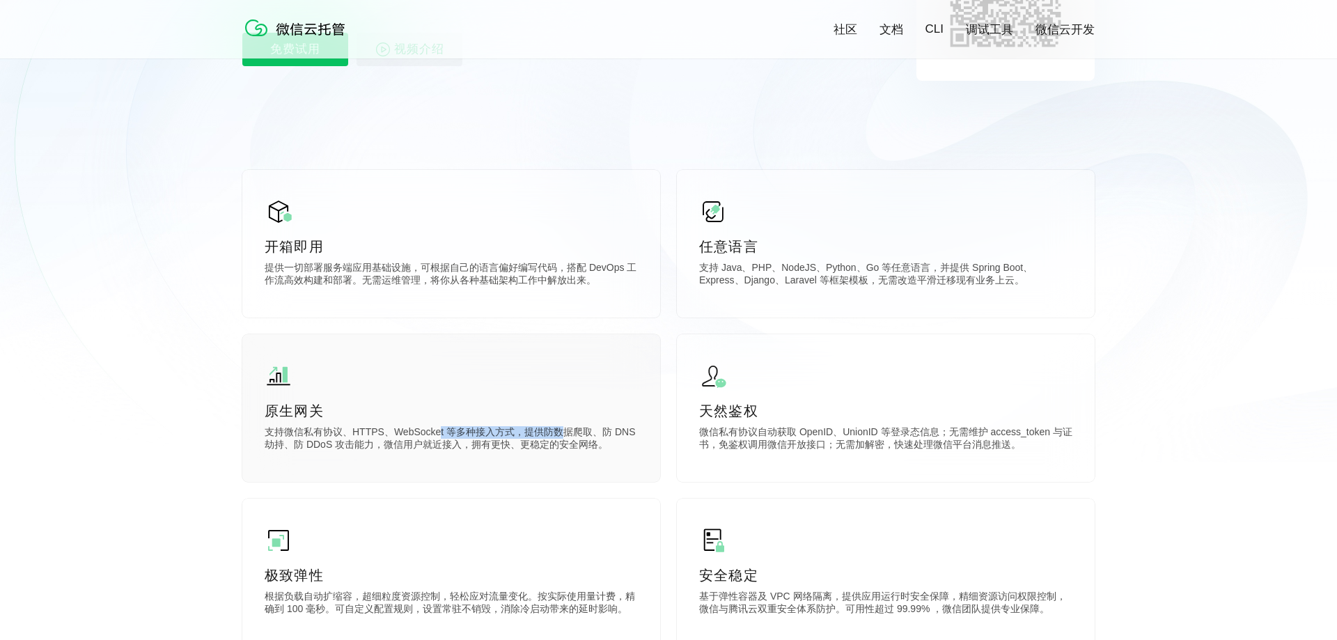
drag, startPoint x: 433, startPoint y: 432, endPoint x: 558, endPoint y: 437, distance: 125.4
click at [558, 437] on p "支持微信私有协议、HTTPS、WebSocket 等多种接入方式，提供防数据爬取、防 DNS 劫持、防 DDoS 攻击能力，微信用户就近接入，拥有更快、更稳定…" at bounding box center [451, 440] width 373 height 28
click at [474, 439] on p "支持微信私有协议、HTTPS、WebSocket 等多种接入方式，提供防数据爬取、防 DNS 劫持、防 DDoS 攻击能力，微信用户就近接入，拥有更快、更稳定…" at bounding box center [451, 440] width 373 height 28
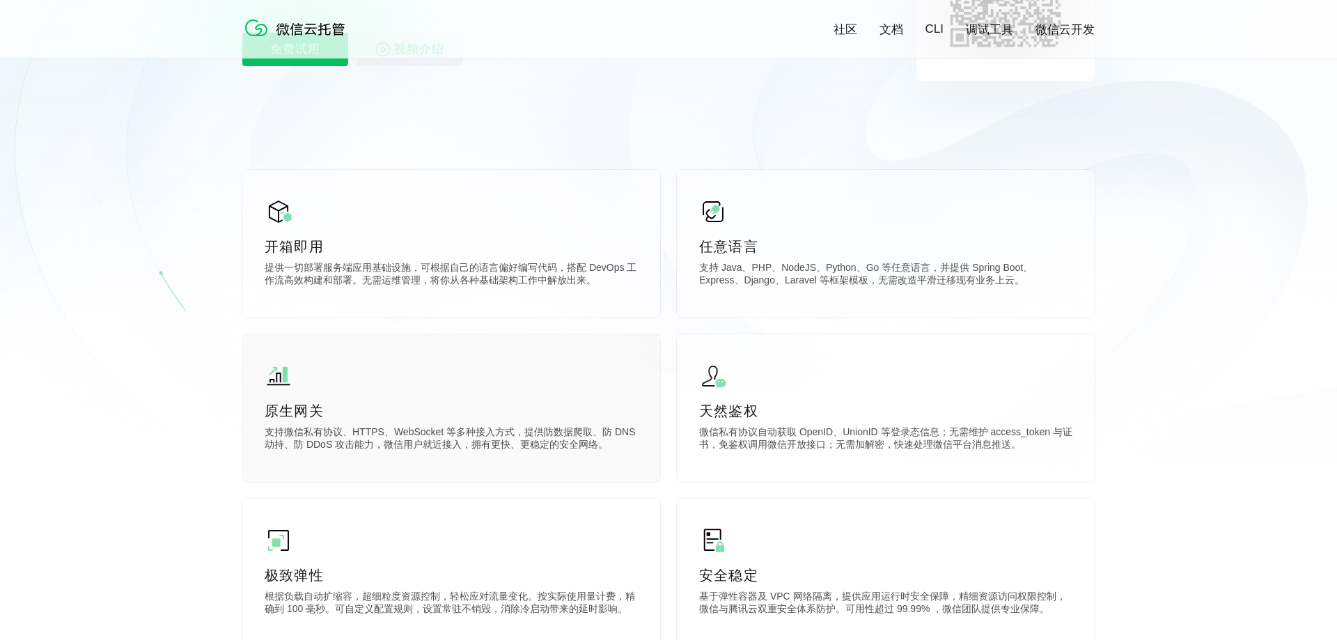
click at [503, 438] on p "支持微信私有协议、HTTPS、WebSocket 等多种接入方式，提供防数据爬取、防 DNS 劫持、防 DDoS 攻击能力，微信用户就近接入，拥有更快、更稳定…" at bounding box center [451, 440] width 373 height 28
click at [503, 437] on p "支持微信私有协议、HTTPS、WebSocket 等多种接入方式，提供防数据爬取、防 DNS 劫持、防 DDoS 攻击能力，微信用户就近接入，拥有更快、更稳定…" at bounding box center [451, 440] width 373 height 28
click at [469, 444] on p "支持微信私有协议、HTTPS、WebSocket 等多种接入方式，提供防数据爬取、防 DNS 劫持、防 DDoS 攻击能力，微信用户就近接入，拥有更快、更稳定…" at bounding box center [451, 440] width 373 height 28
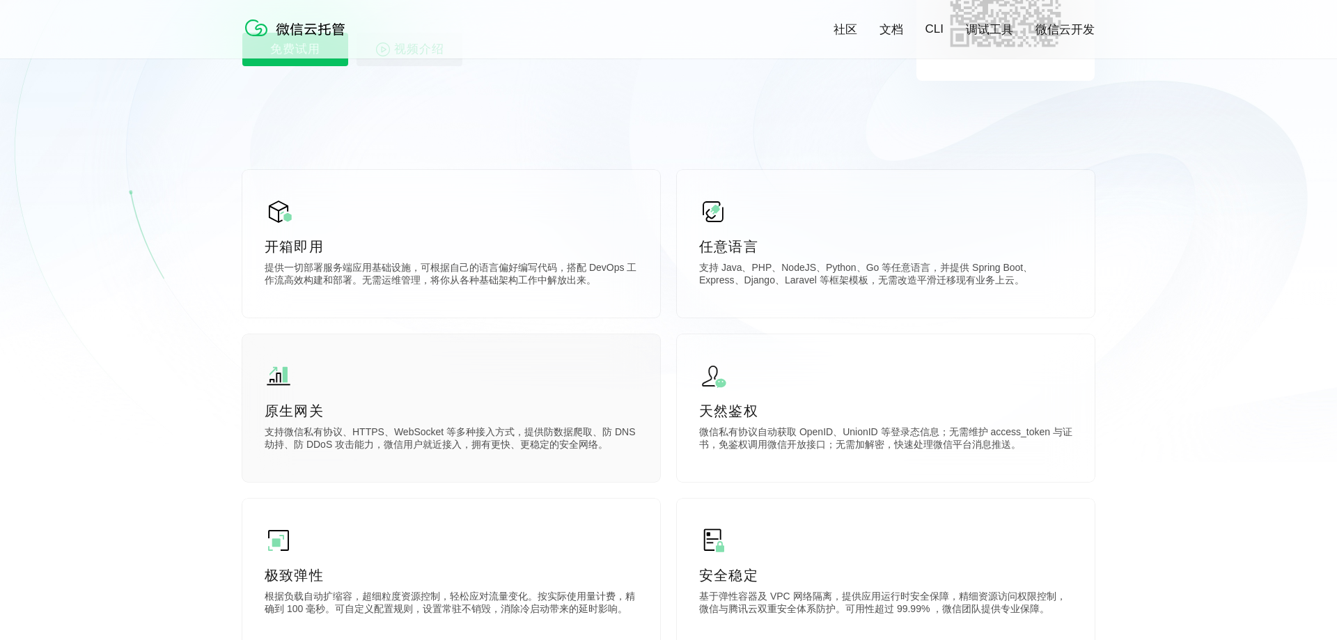
click at [469, 444] on p "支持微信私有协议、HTTPS、WebSocket 等多种接入方式，提供防数据爬取、防 DNS 劫持、防 DDoS 攻击能力，微信用户就近接入，拥有更快、更稳定…" at bounding box center [451, 440] width 373 height 28
click at [531, 453] on p "支持微信私有协议、HTTPS、WebSocket 等多种接入方式，提供防数据爬取、防 DNS 劫持、防 DDoS 攻击能力，微信用户就近接入，拥有更快、更稳定…" at bounding box center [451, 440] width 373 height 28
click at [565, 449] on p "支持微信私有协议、HTTPS、WebSocket 等多种接入方式，提供防数据爬取、防 DNS 劫持、防 DDoS 攻击能力，微信用户就近接入，拥有更快、更稳定…" at bounding box center [451, 440] width 373 height 28
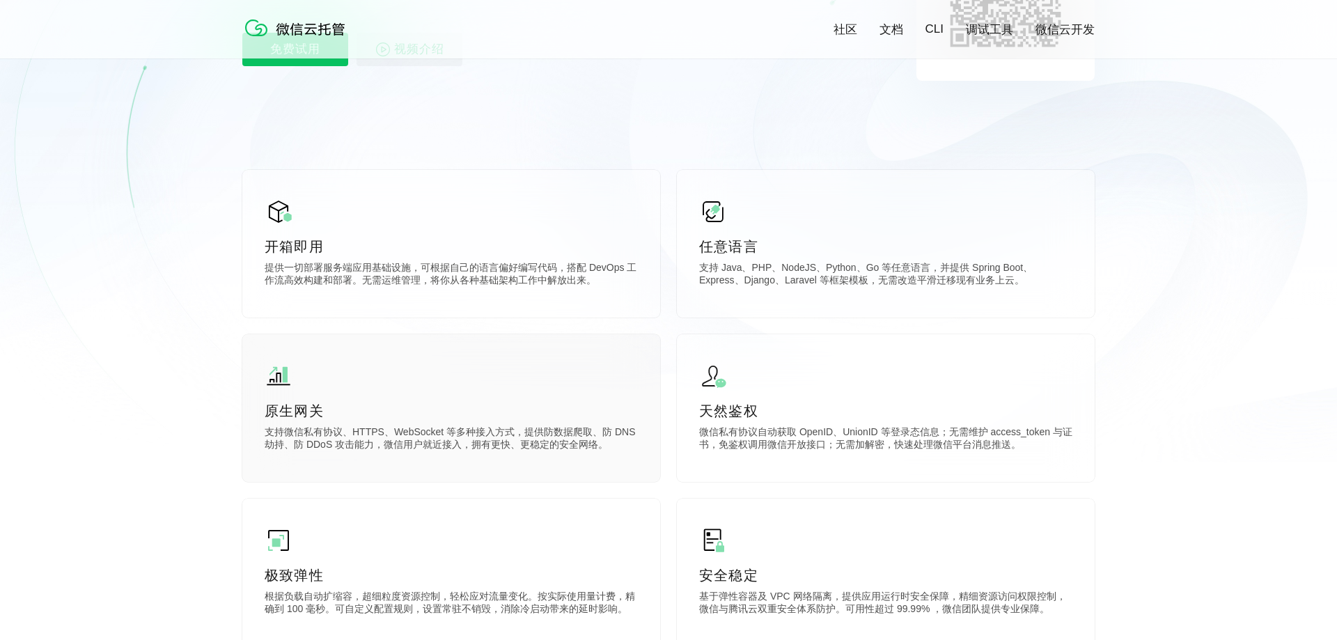
drag, startPoint x: 620, startPoint y: 449, endPoint x: 339, endPoint y: 437, distance: 280.9
click at [256, 420] on div "原生网关 支持微信私有协议、HTTPS、WebSocket 等多种接入方式，提供防数据爬取、防 DNS 劫持、防 DDoS 攻击能力，微信用户就近接入，拥有更…" at bounding box center [451, 408] width 418 height 148
click at [389, 437] on p "支持微信私有协议、HTTPS、WebSocket 等多种接入方式，提供防数据爬取、防 DNS 劫持、防 DDoS 攻击能力，微信用户就近接入，拥有更快、更稳定…" at bounding box center [451, 440] width 373 height 28
